Goal: Task Accomplishment & Management: Use online tool/utility

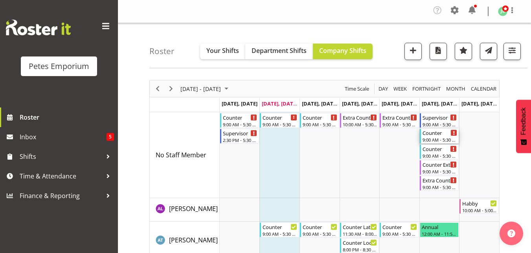
click at [435, 138] on div "9:00 AM - 5:30 PM" at bounding box center [439, 140] width 35 height 6
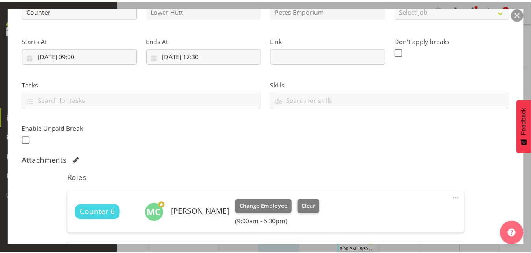
scroll to position [104, 0]
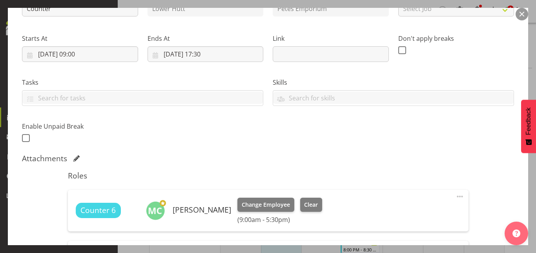
click at [521, 15] on button "button" at bounding box center [522, 14] width 13 height 13
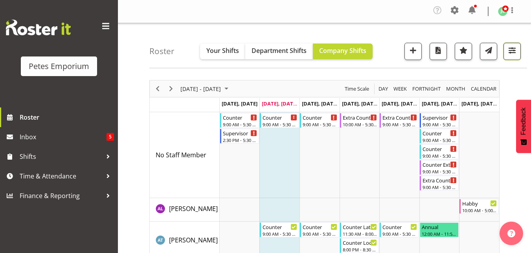
click at [511, 49] on span "button" at bounding box center [512, 50] width 10 height 10
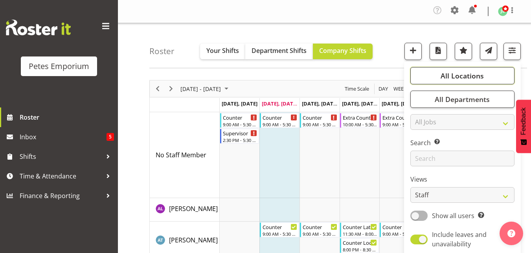
click at [464, 76] on span "All Locations" at bounding box center [461, 75] width 43 height 9
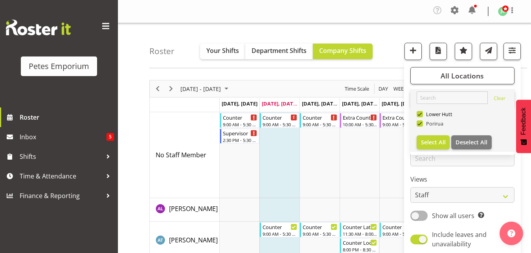
click at [419, 126] on span at bounding box center [419, 124] width 6 height 6
click at [419, 126] on input "Porirua" at bounding box center [418, 123] width 5 height 5
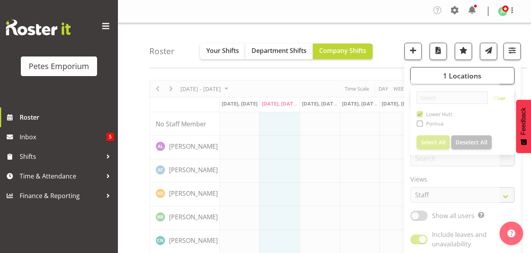
click at [392, 35] on div "Roster Your Shifts Department Shifts Company Shifts 1 Locations Clear [GEOGRAPH…" at bounding box center [337, 45] width 377 height 45
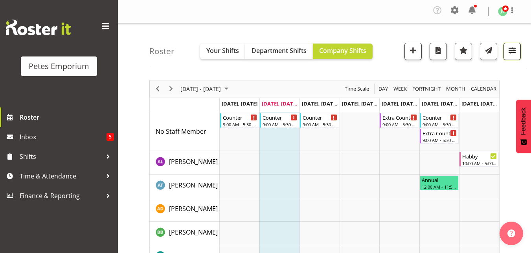
click at [510, 54] on span "button" at bounding box center [512, 50] width 10 height 10
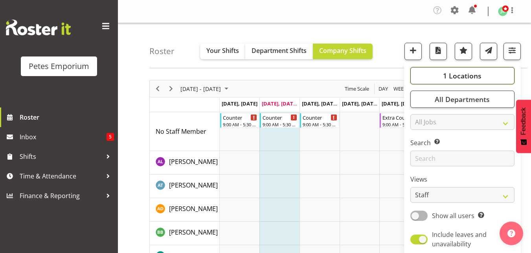
click at [461, 73] on span "1 Locations" at bounding box center [462, 75] width 38 height 9
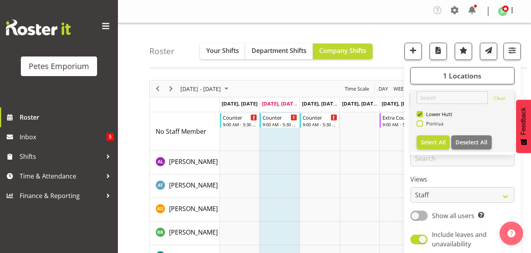
click at [421, 124] on span at bounding box center [419, 124] width 6 height 6
click at [421, 124] on input "Porirua" at bounding box center [418, 123] width 5 height 5
checkbox input "true"
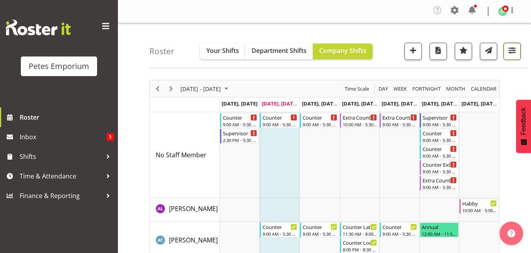
click at [510, 51] on span "button" at bounding box center [512, 50] width 10 height 10
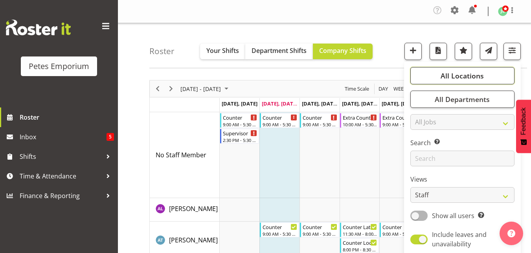
click at [472, 74] on span "All Locations" at bounding box center [461, 75] width 43 height 9
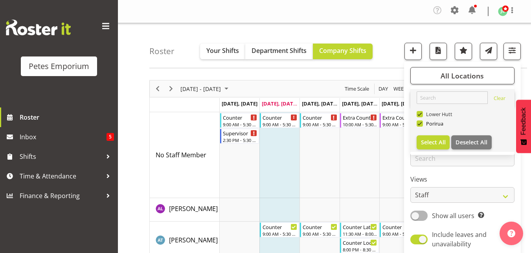
click at [419, 116] on span at bounding box center [419, 114] width 6 height 6
click at [419, 116] on input "Lower Hutt" at bounding box center [418, 114] width 5 height 5
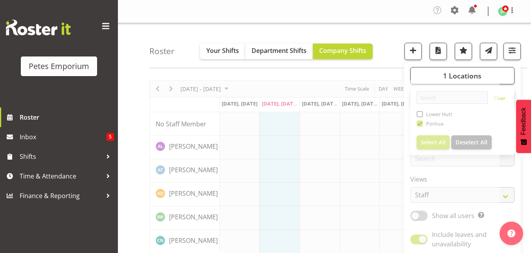
click at [395, 51] on div "Roster Your Shifts Department Shifts Company Shifts 1 Locations Clear [GEOGRAPH…" at bounding box center [337, 45] width 377 height 45
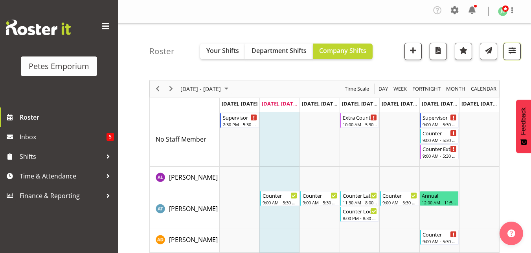
click at [510, 53] on span "button" at bounding box center [512, 50] width 10 height 10
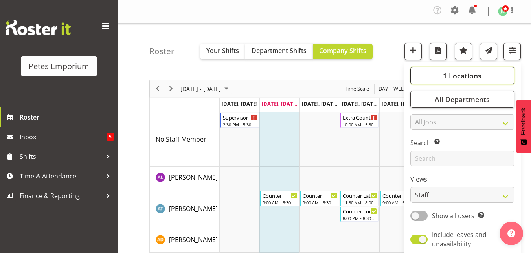
click at [467, 68] on button "1 Locations" at bounding box center [462, 75] width 104 height 17
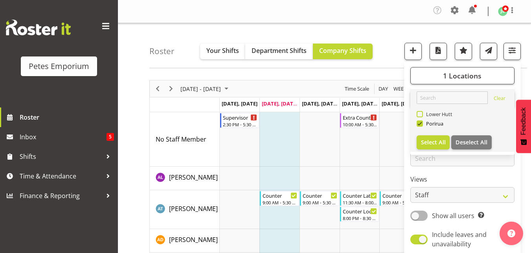
click at [418, 116] on span at bounding box center [419, 114] width 6 height 6
click at [418, 116] on input "Lower Hutt" at bounding box center [418, 114] width 5 height 5
checkbox input "true"
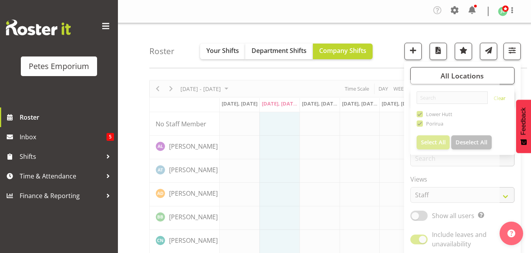
click at [394, 45] on div "Roster Your Shifts Department Shifts Company Shifts All Locations Clear [GEOGRA…" at bounding box center [337, 45] width 377 height 45
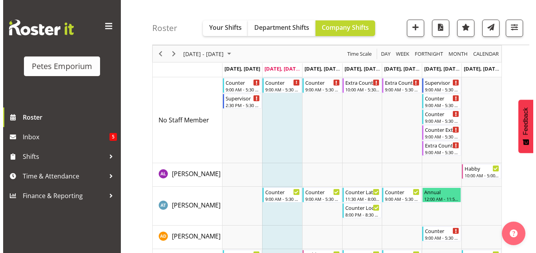
scroll to position [41, 0]
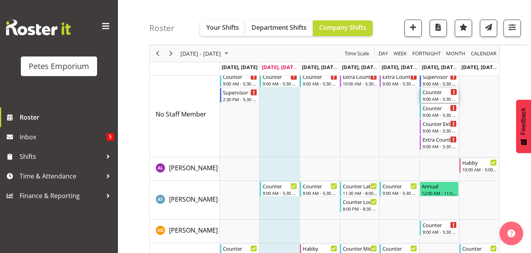
click at [432, 98] on div "9:00 AM - 5:30 PM" at bounding box center [439, 99] width 35 height 6
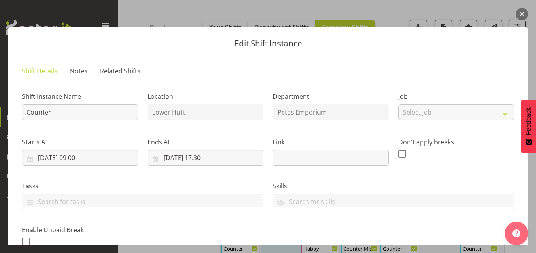
scroll to position [83, 0]
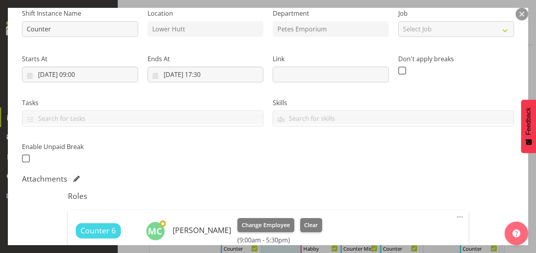
click at [523, 18] on button "button" at bounding box center [522, 14] width 13 height 13
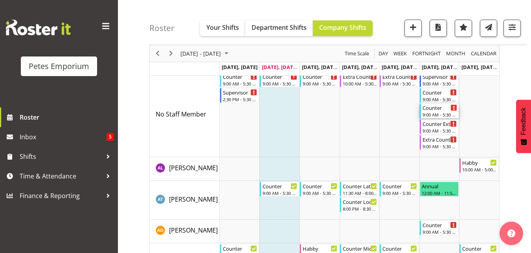
click at [440, 113] on div "9:00 AM - 5:30 PM" at bounding box center [439, 115] width 35 height 6
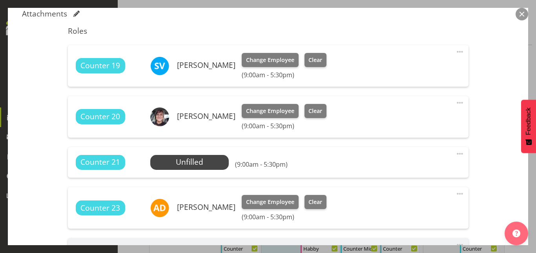
scroll to position [250, 0]
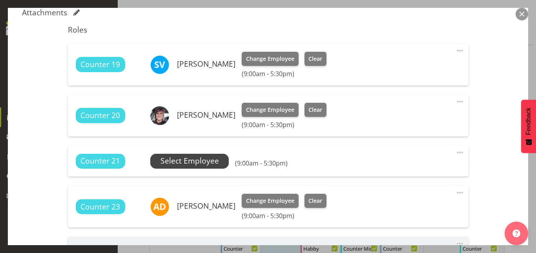
click at [187, 156] on span "Select Employee" at bounding box center [190, 161] width 59 height 11
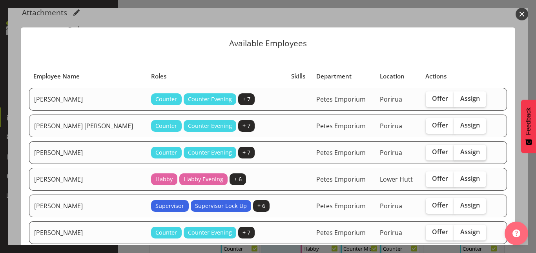
click at [462, 153] on span "Assign" at bounding box center [471, 152] width 20 height 8
click at [459, 153] on input "Assign" at bounding box center [456, 152] width 5 height 5
checkbox input "true"
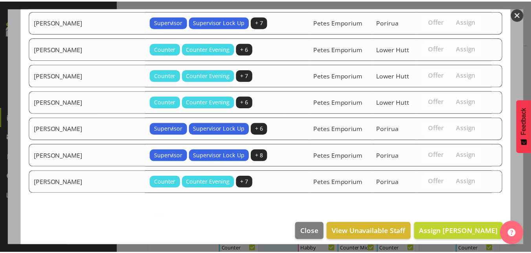
scroll to position [324, 0]
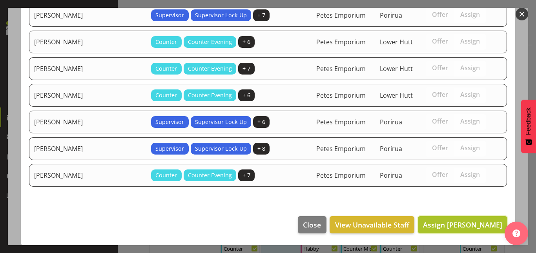
click at [441, 232] on button "Assign [PERSON_NAME]" at bounding box center [463, 224] width 90 height 17
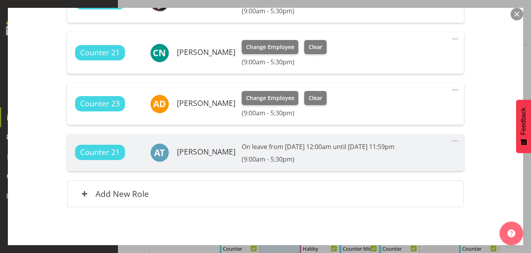
scroll to position [395, 0]
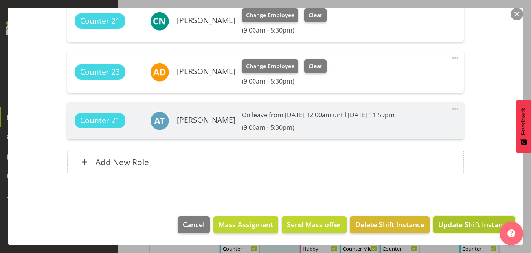
click at [461, 226] on span "Update Shift Instance" at bounding box center [474, 225] width 72 height 10
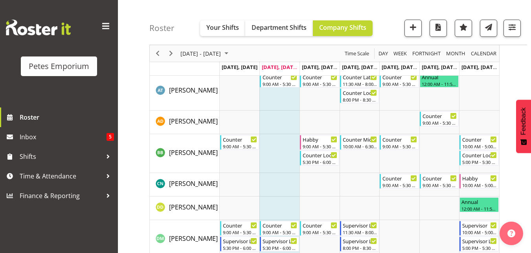
scroll to position [135, 0]
